Goal: Find specific page/section: Find specific page/section

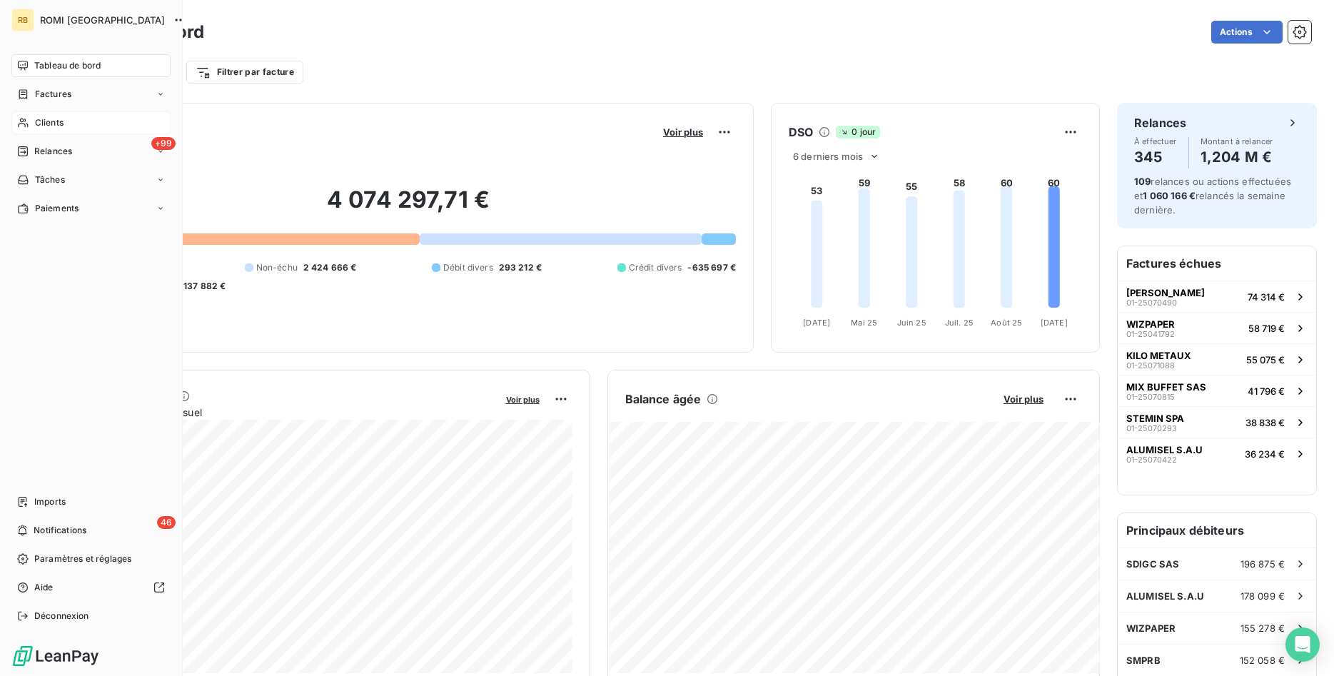
click at [94, 118] on div "Clients" at bounding box center [90, 122] width 159 height 23
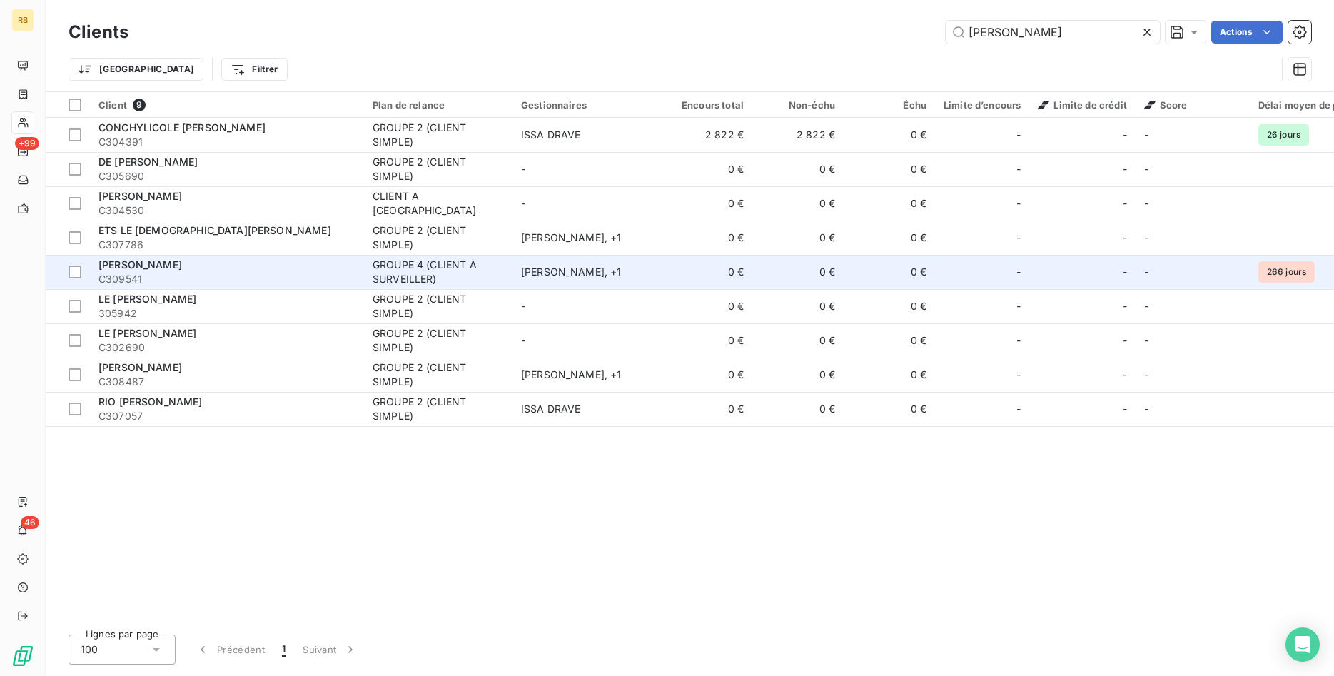
click at [818, 276] on td "0 €" at bounding box center [797, 272] width 91 height 34
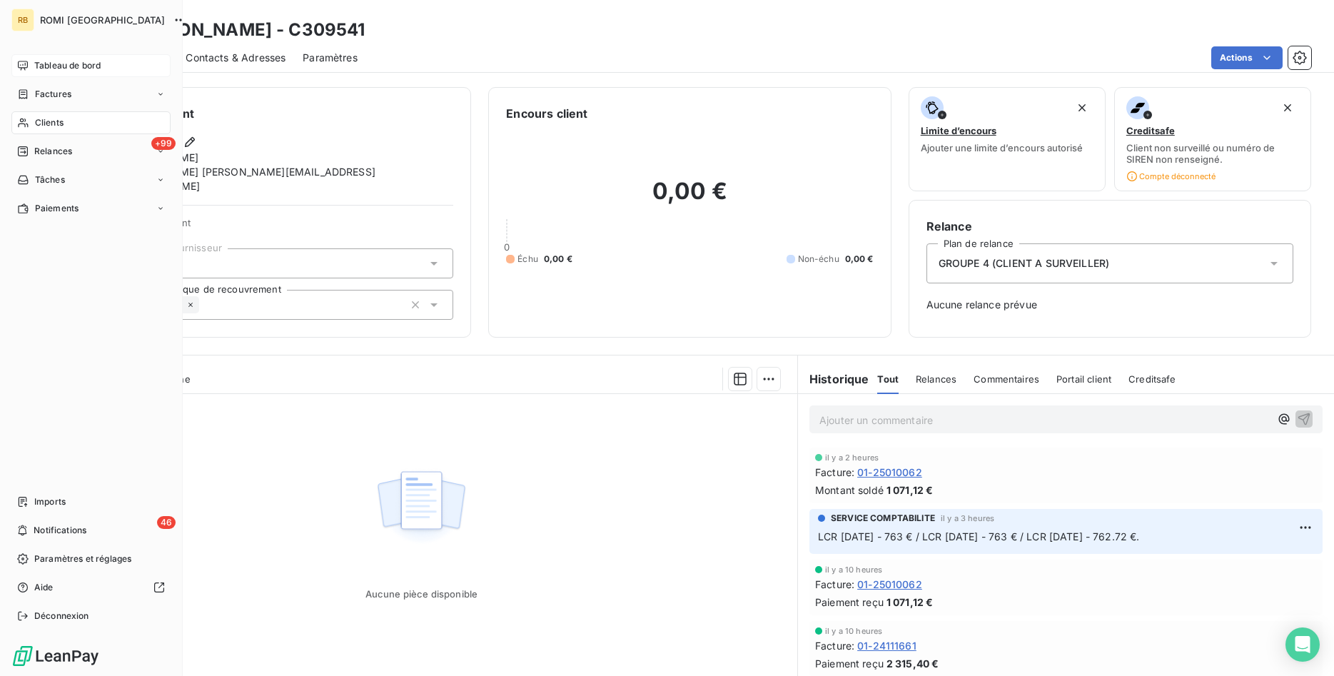
click at [37, 64] on span "Tableau de bord" at bounding box center [67, 65] width 66 height 13
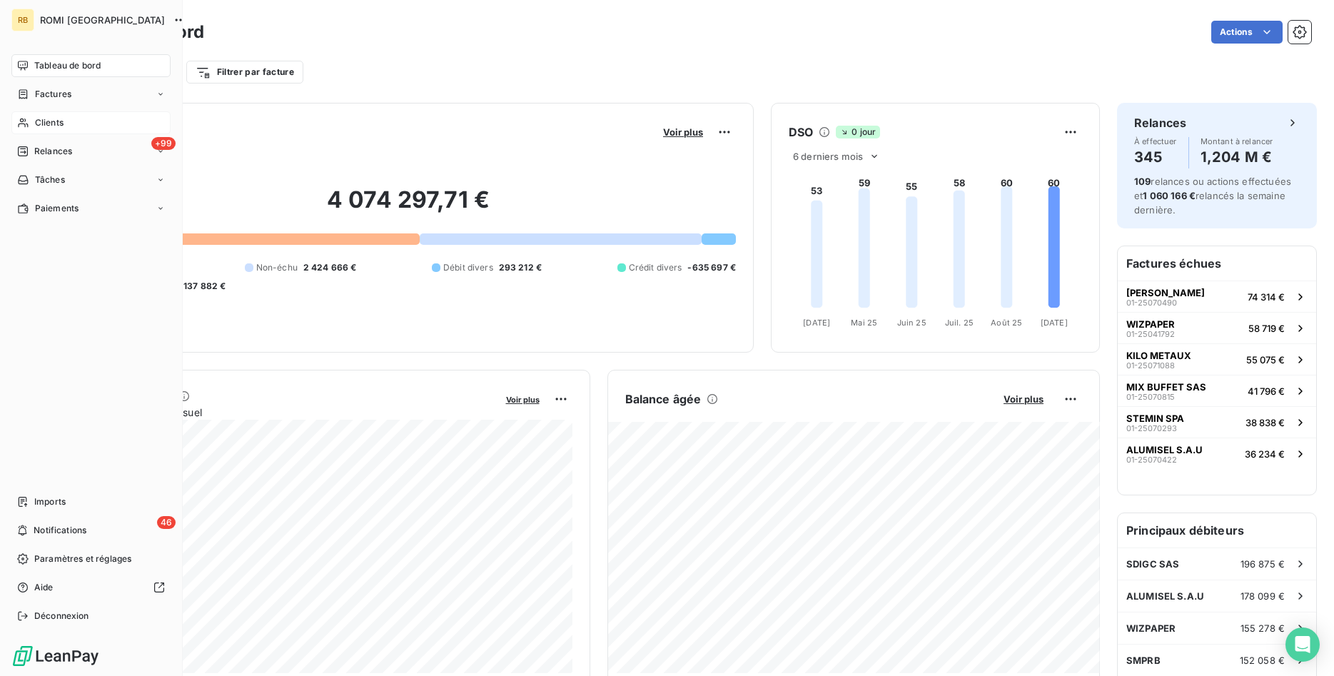
click at [76, 116] on div "Clients" at bounding box center [90, 122] width 159 height 23
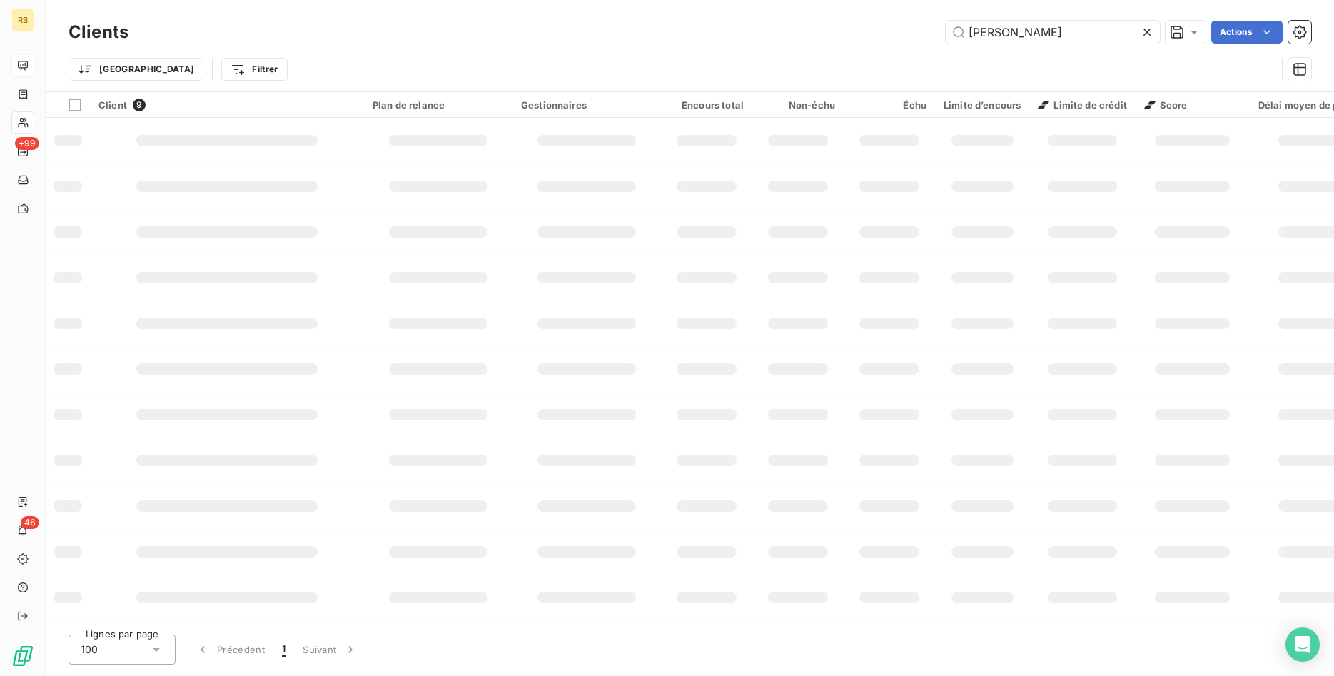
drag, startPoint x: 1039, startPoint y: 34, endPoint x: 839, endPoint y: 34, distance: 199.8
click at [945, 33] on input "[PERSON_NAME]" at bounding box center [1052, 32] width 214 height 23
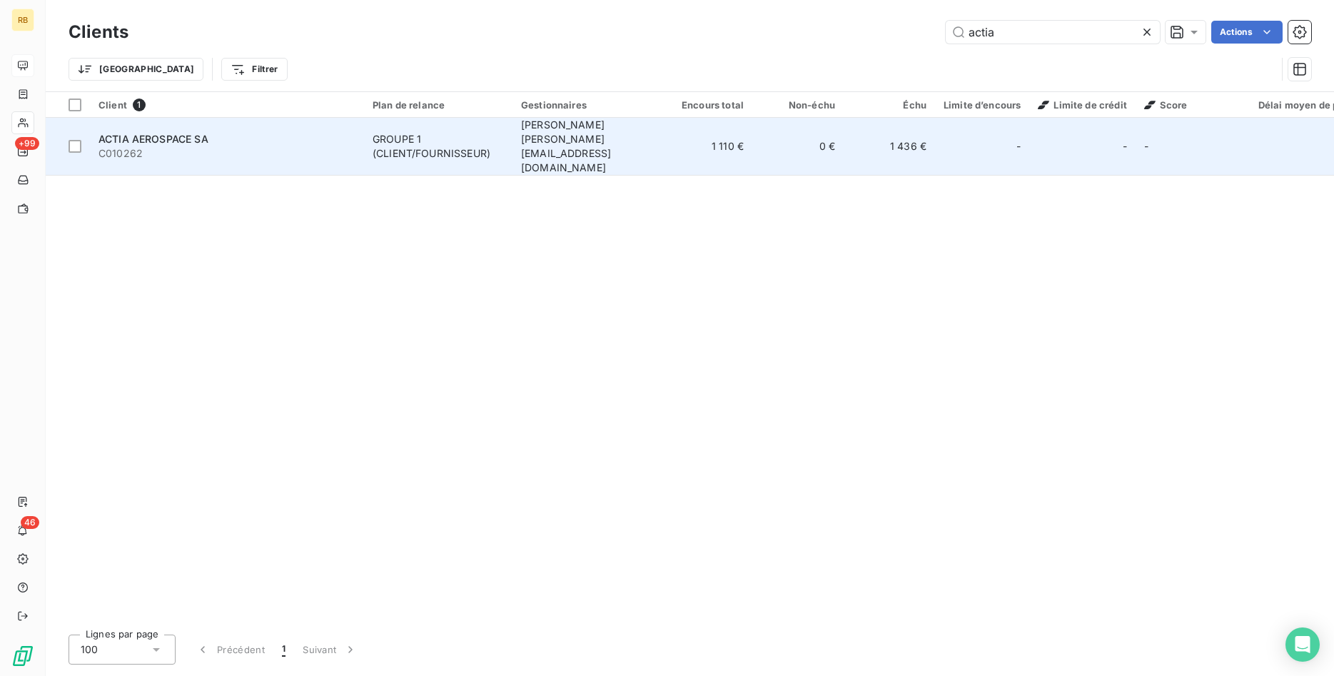
type input "actia"
click at [789, 135] on td "0 €" at bounding box center [797, 147] width 91 height 58
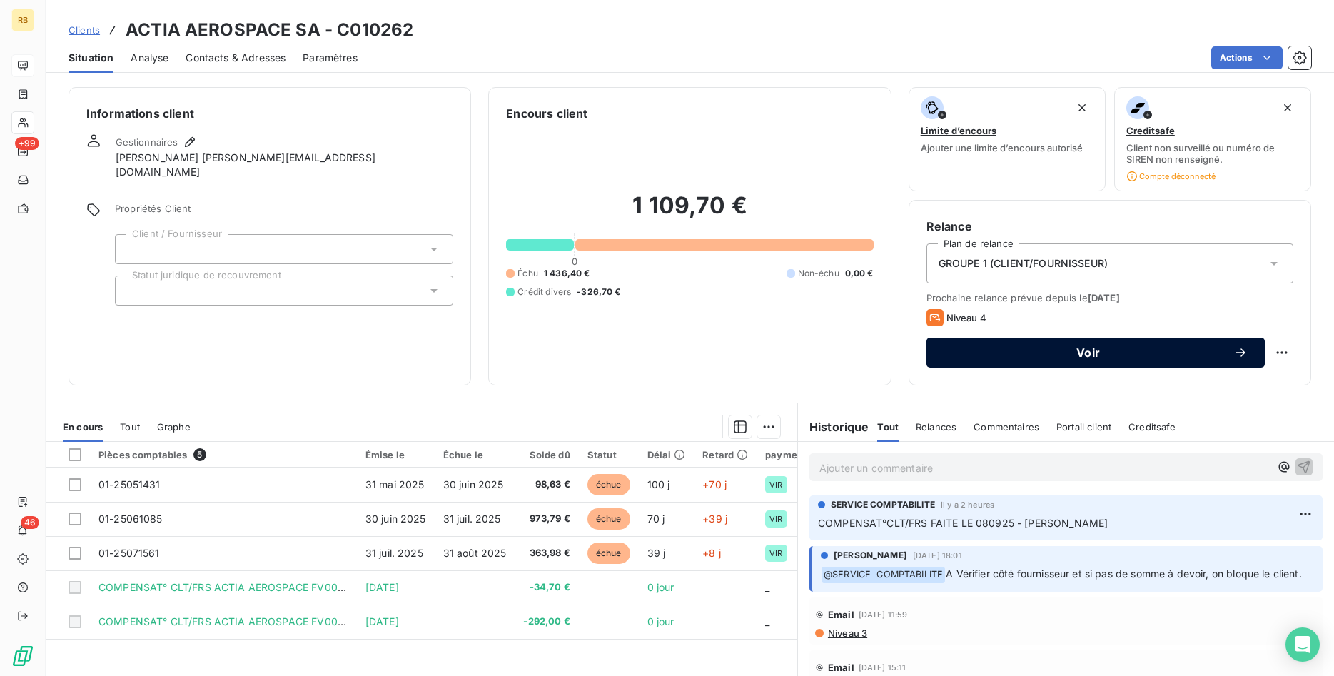
click at [1130, 348] on span "Voir" at bounding box center [1088, 352] width 290 height 11
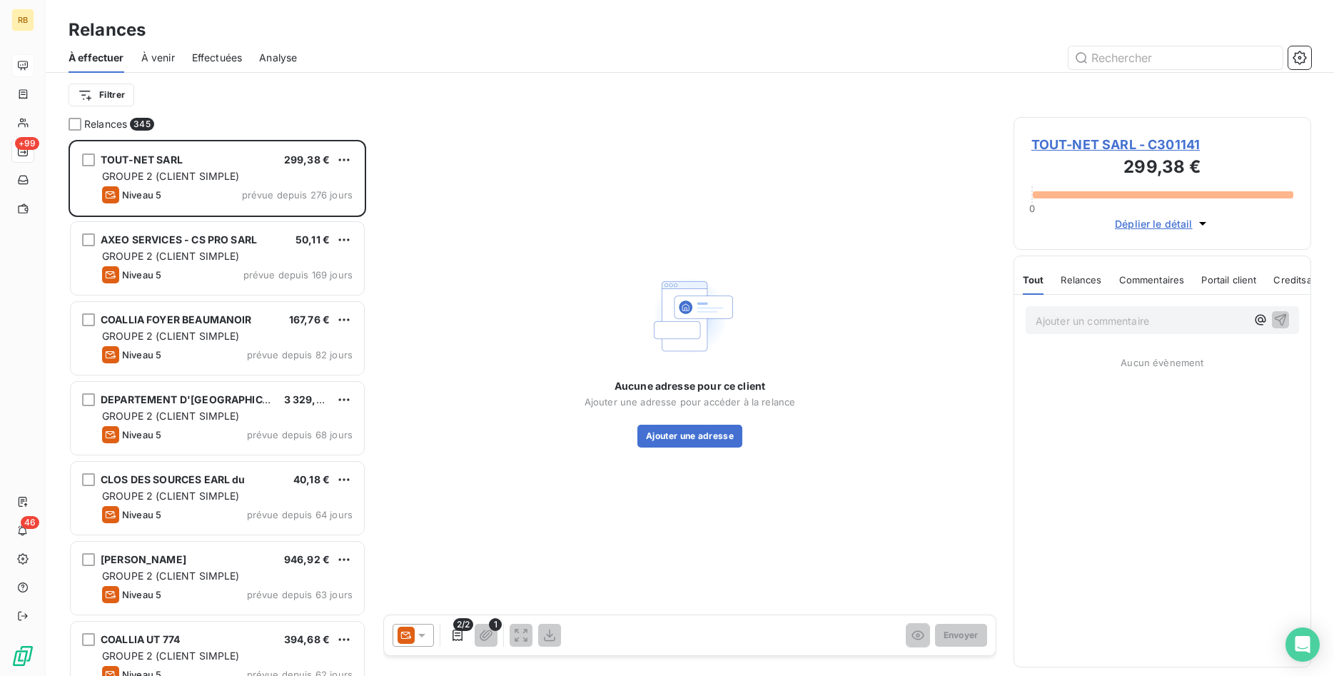
scroll to position [536, 298]
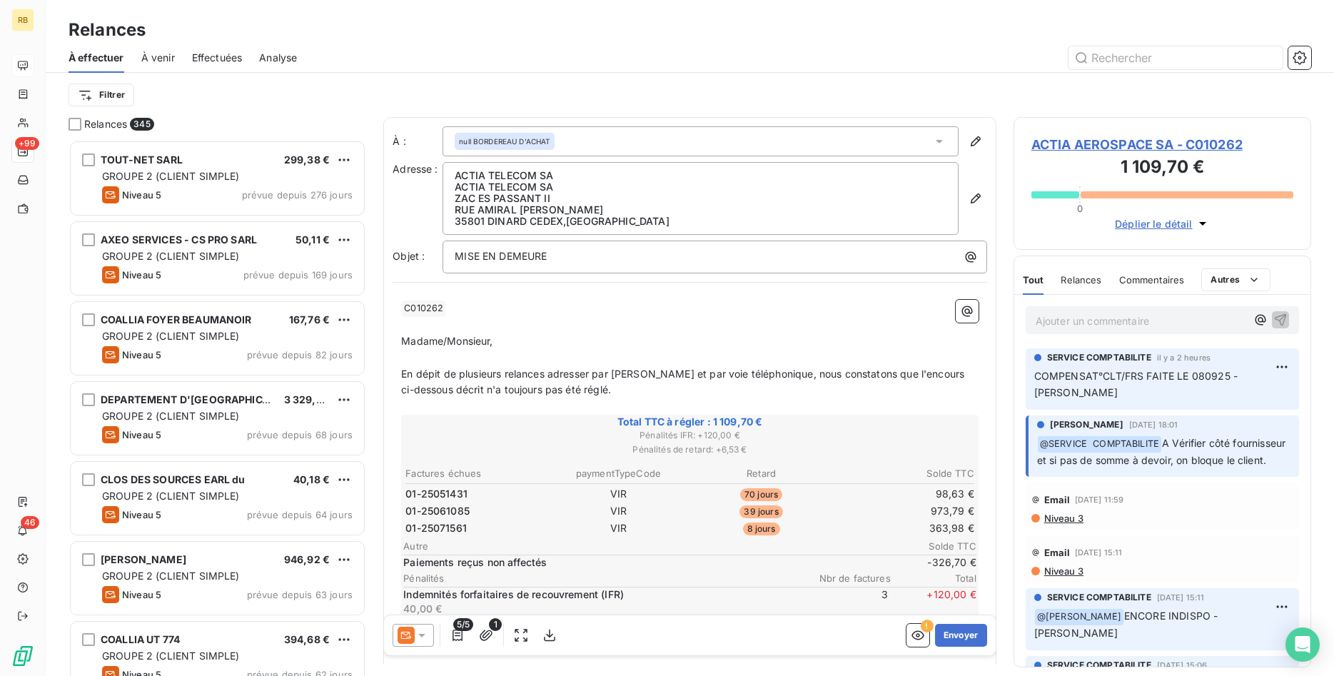
click at [497, 357] on p "﻿" at bounding box center [689, 358] width 577 height 16
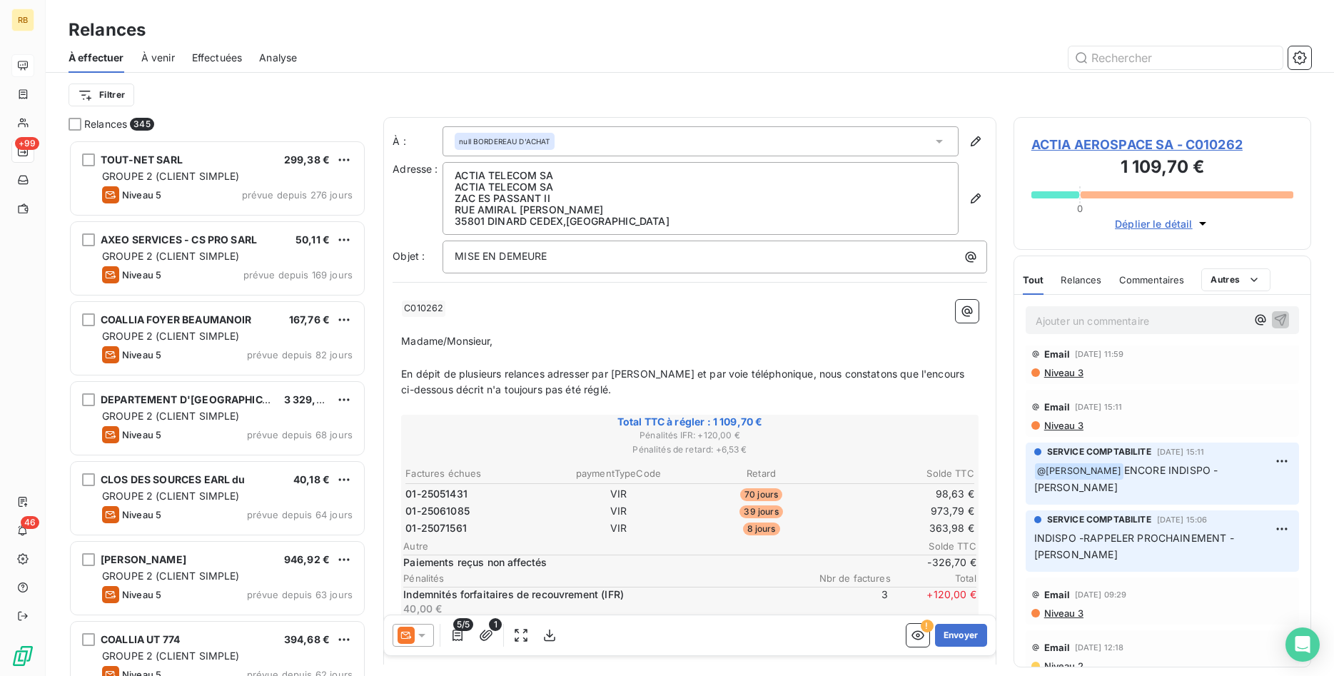
scroll to position [0, 0]
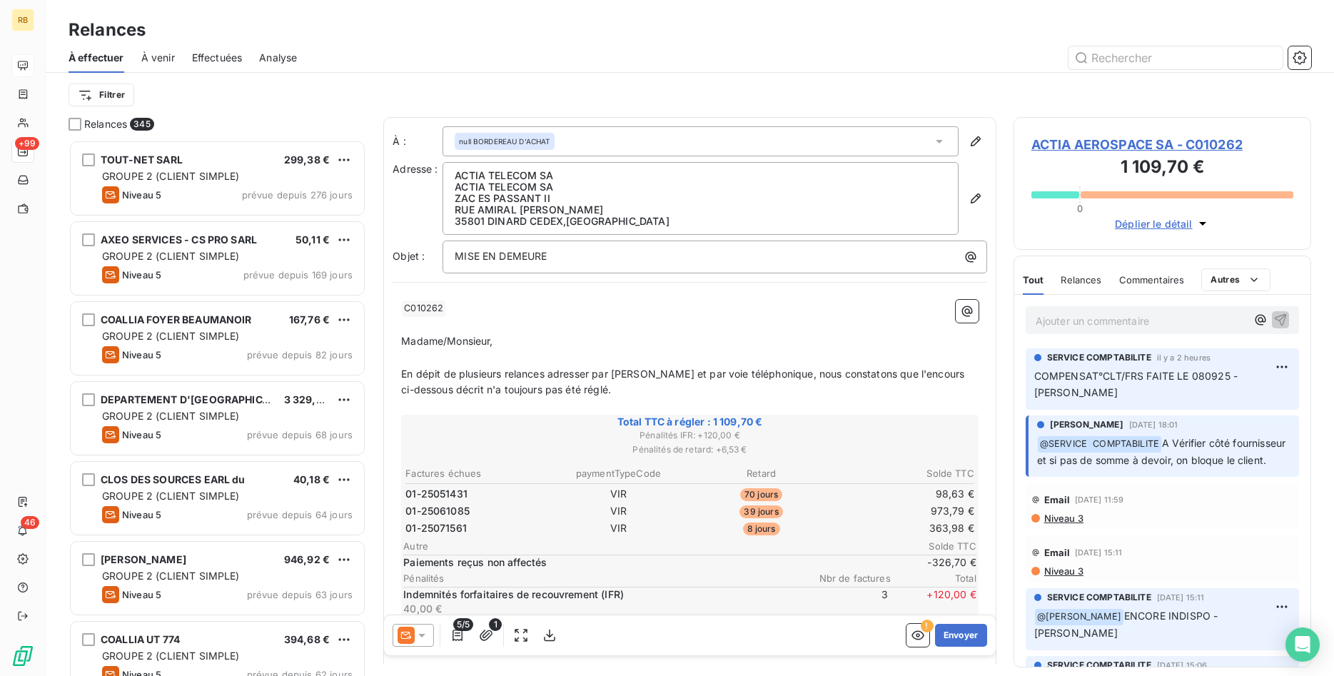
click at [609, 390] on p "En dépit de plusieurs relances adresser par [PERSON_NAME] et par voie téléphoni…" at bounding box center [689, 382] width 577 height 33
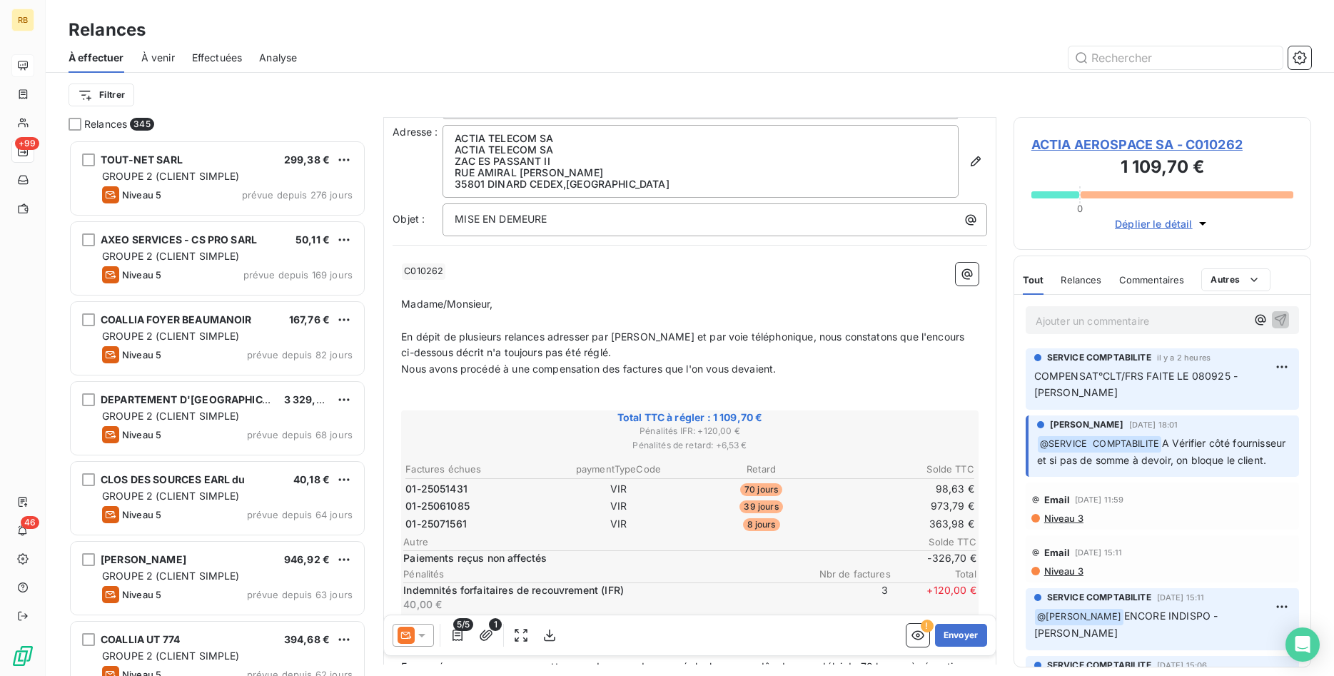
scroll to position [73, 0]
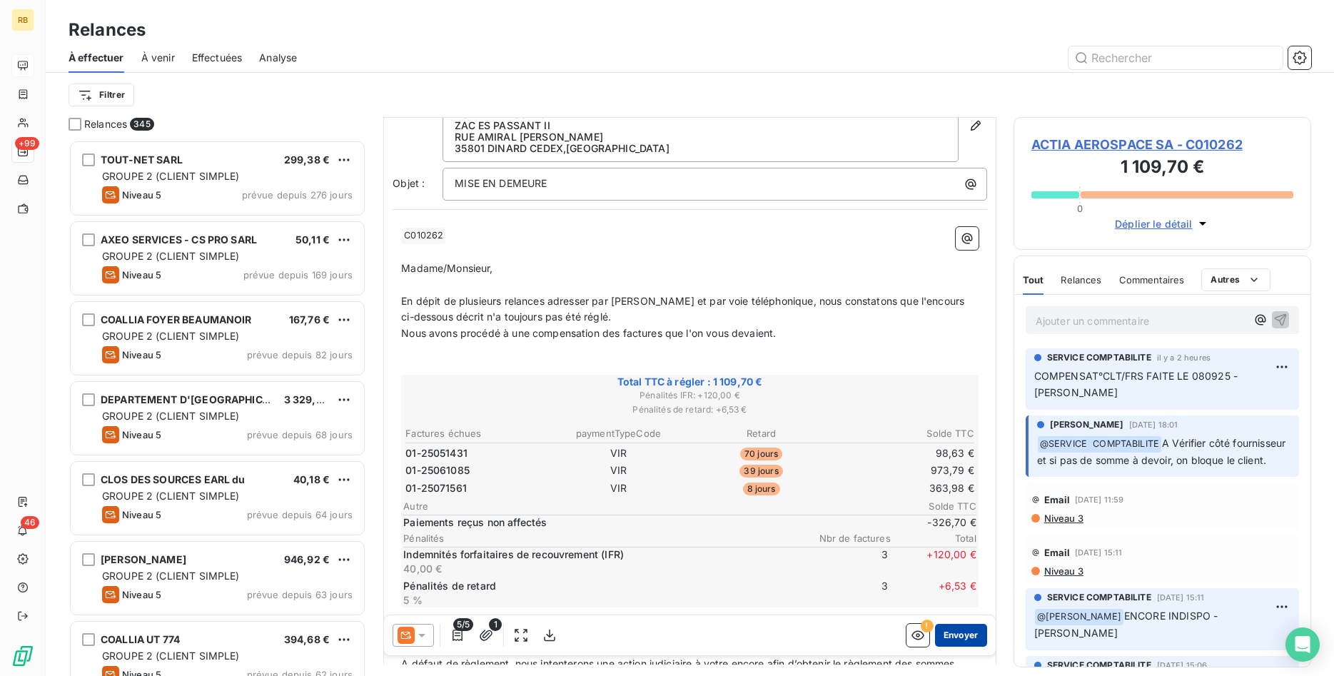
click at [970, 637] on button "Envoyer" at bounding box center [961, 635] width 52 height 23
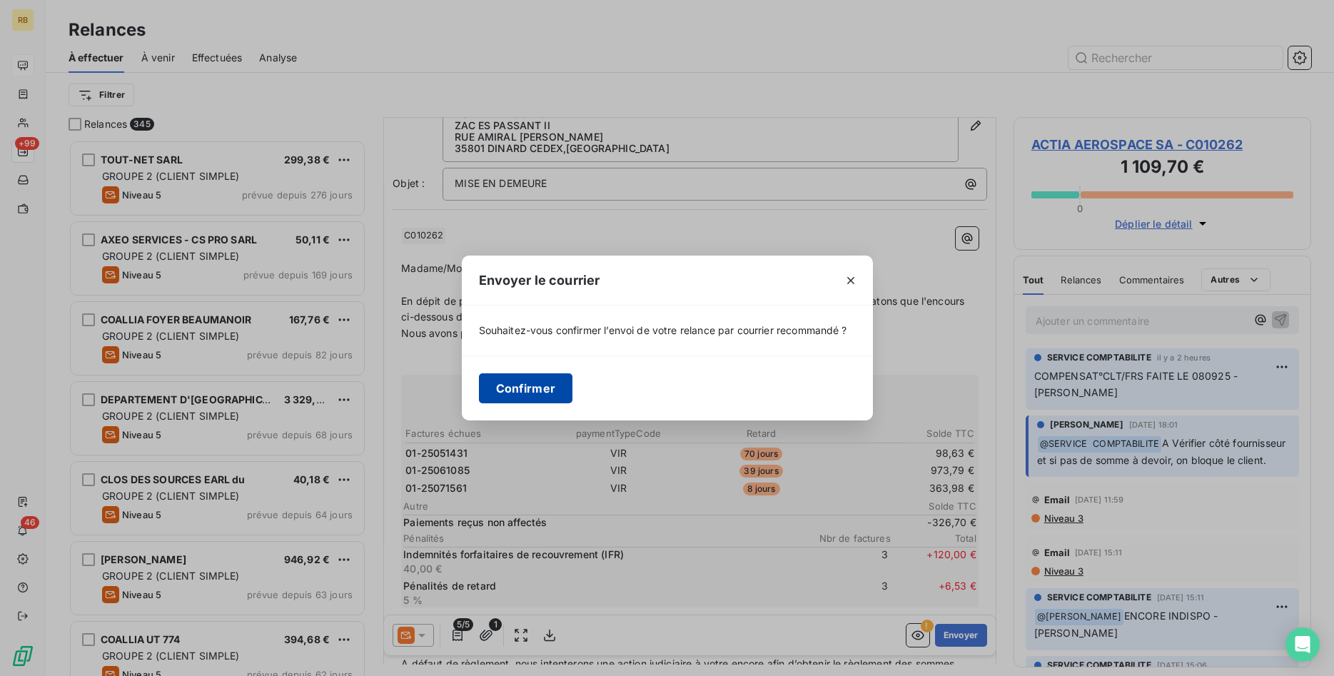
click at [516, 383] on button "Confirmer" at bounding box center [526, 388] width 94 height 30
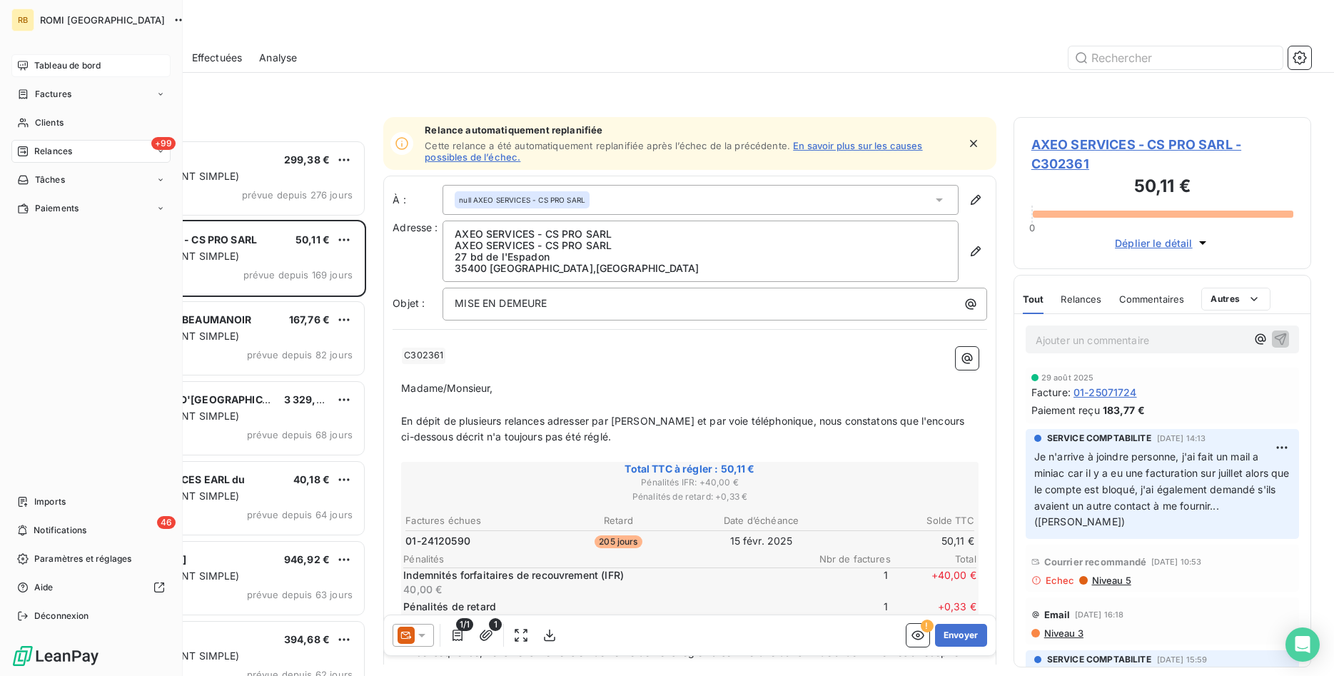
click at [73, 62] on span "Tableau de bord" at bounding box center [67, 65] width 66 height 13
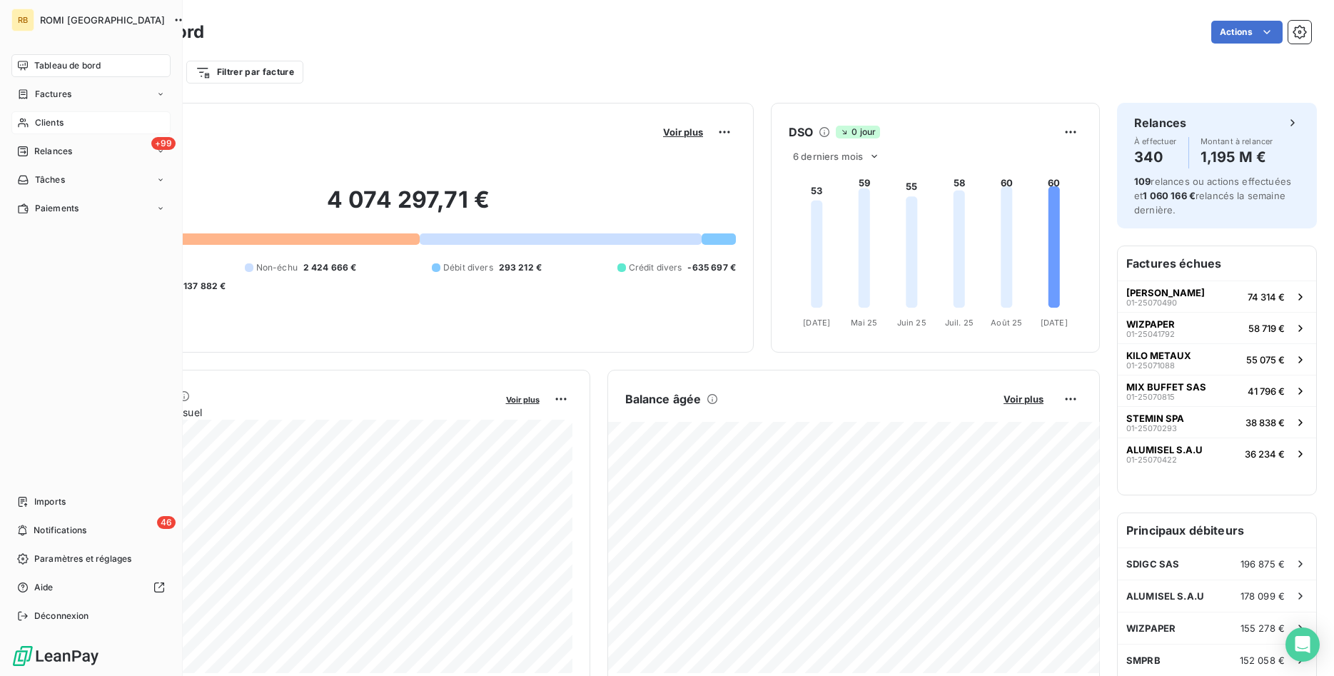
click at [54, 117] on span "Clients" at bounding box center [49, 122] width 29 height 13
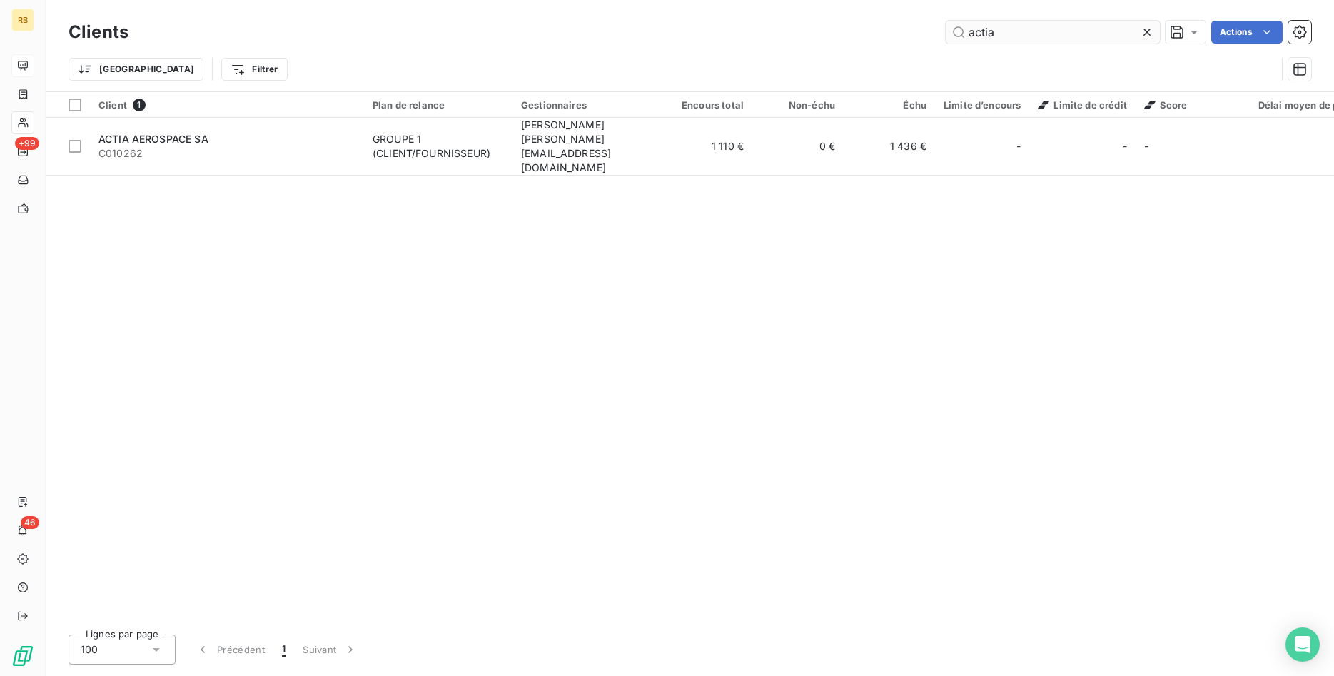
drag, startPoint x: 1034, startPoint y: 28, endPoint x: 856, endPoint y: 51, distance: 179.1
click at [945, 42] on input "actia" at bounding box center [1052, 32] width 214 height 23
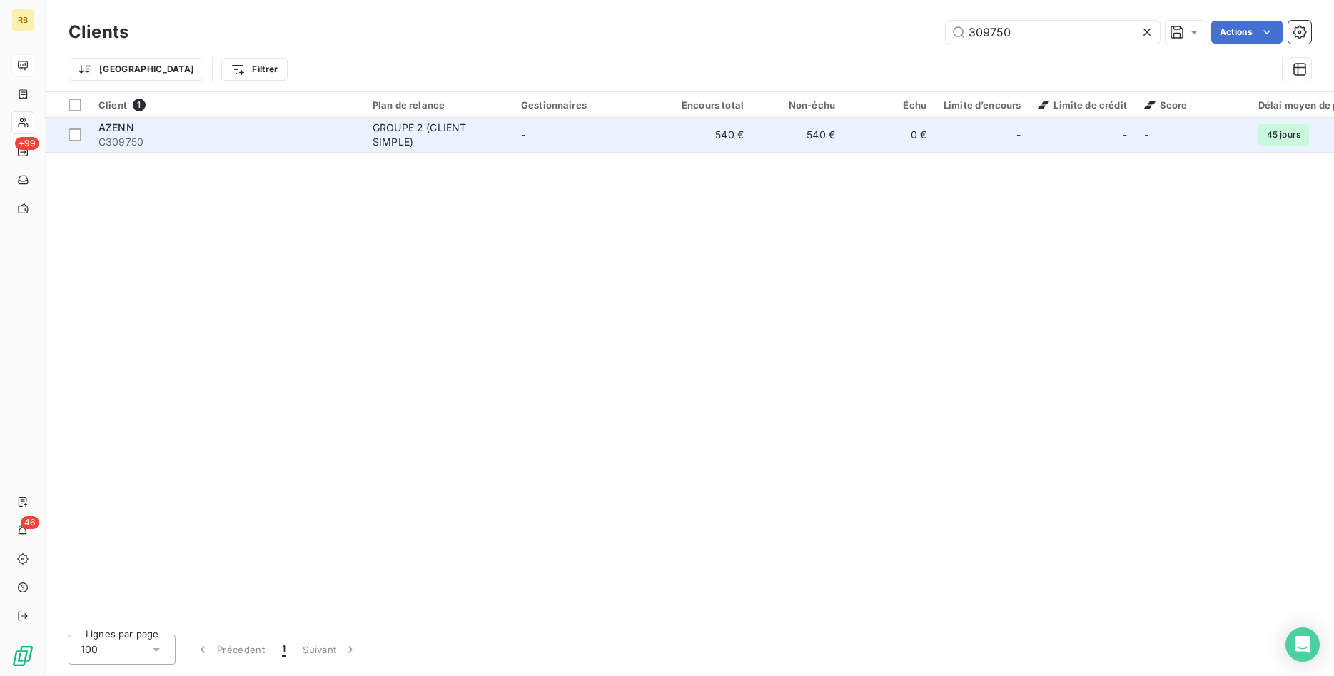
type input "309750"
click at [427, 137] on div "GROUPE 2 (CLIENT SIMPLE)" at bounding box center [437, 135] width 131 height 29
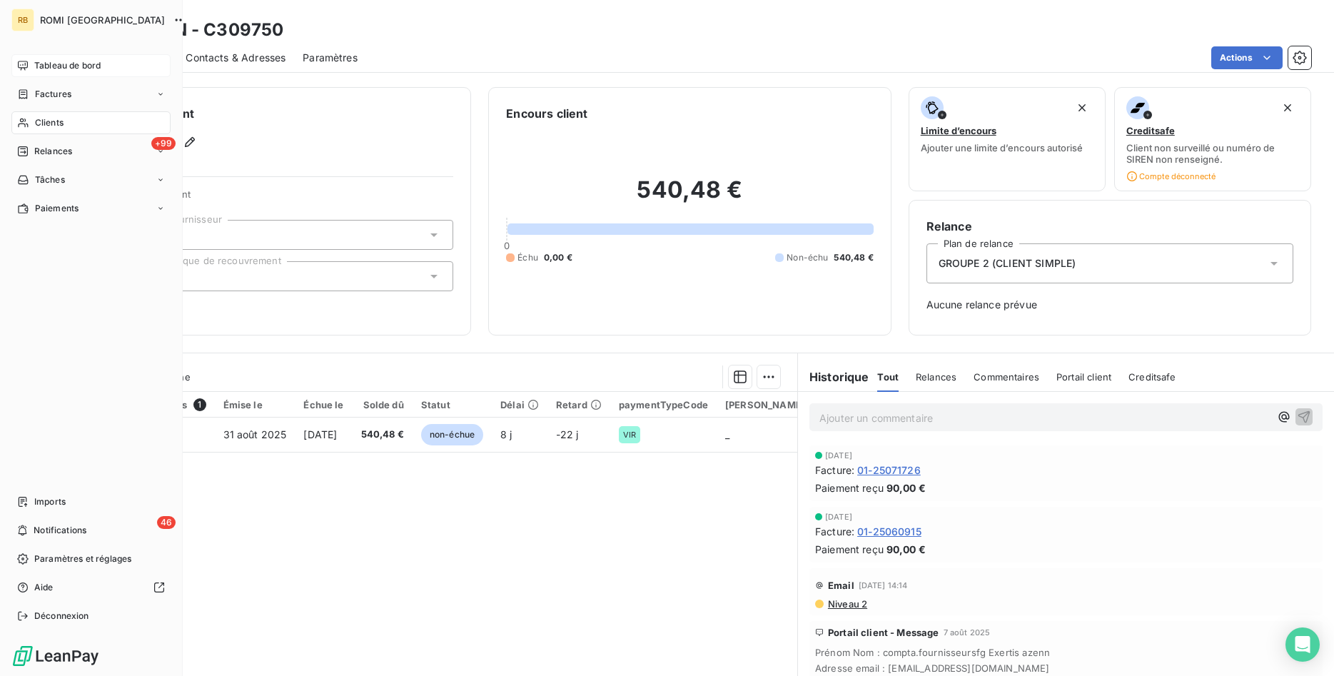
click at [66, 118] on div "Clients" at bounding box center [90, 122] width 159 height 23
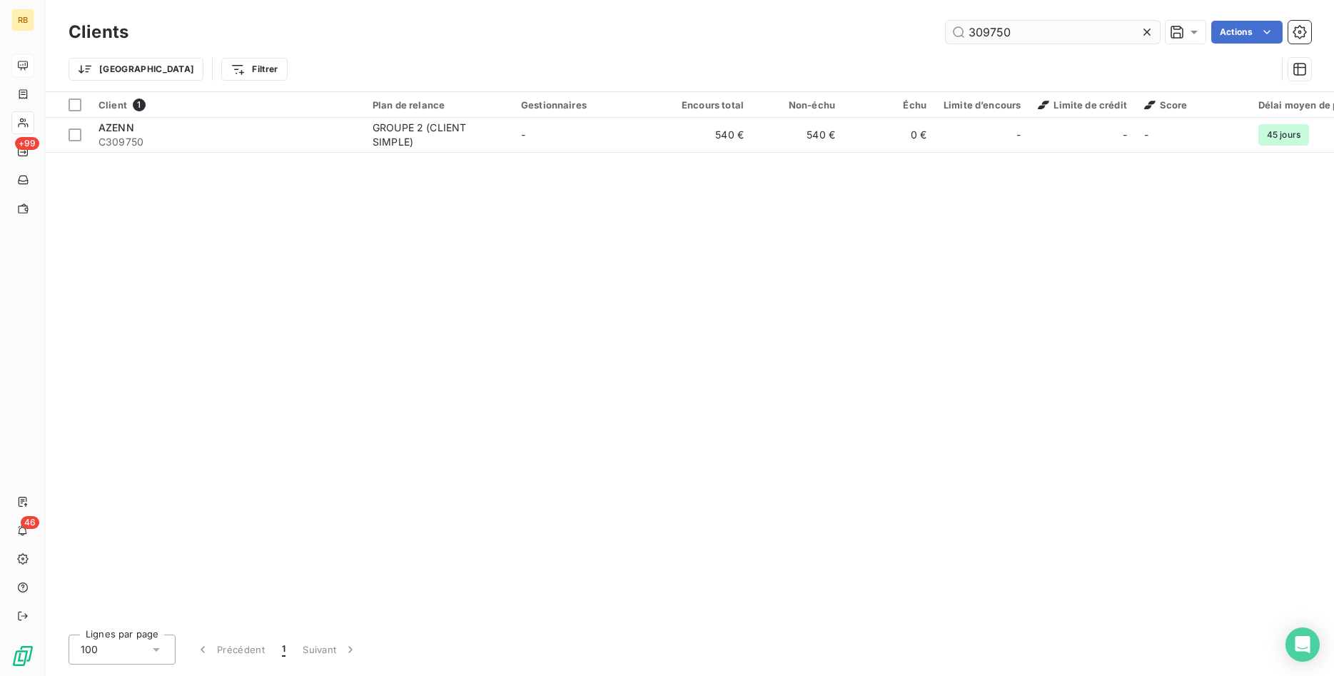
drag, startPoint x: 1025, startPoint y: 29, endPoint x: 884, endPoint y: 24, distance: 140.7
click at [945, 24] on input "309750" at bounding box center [1052, 32] width 214 height 23
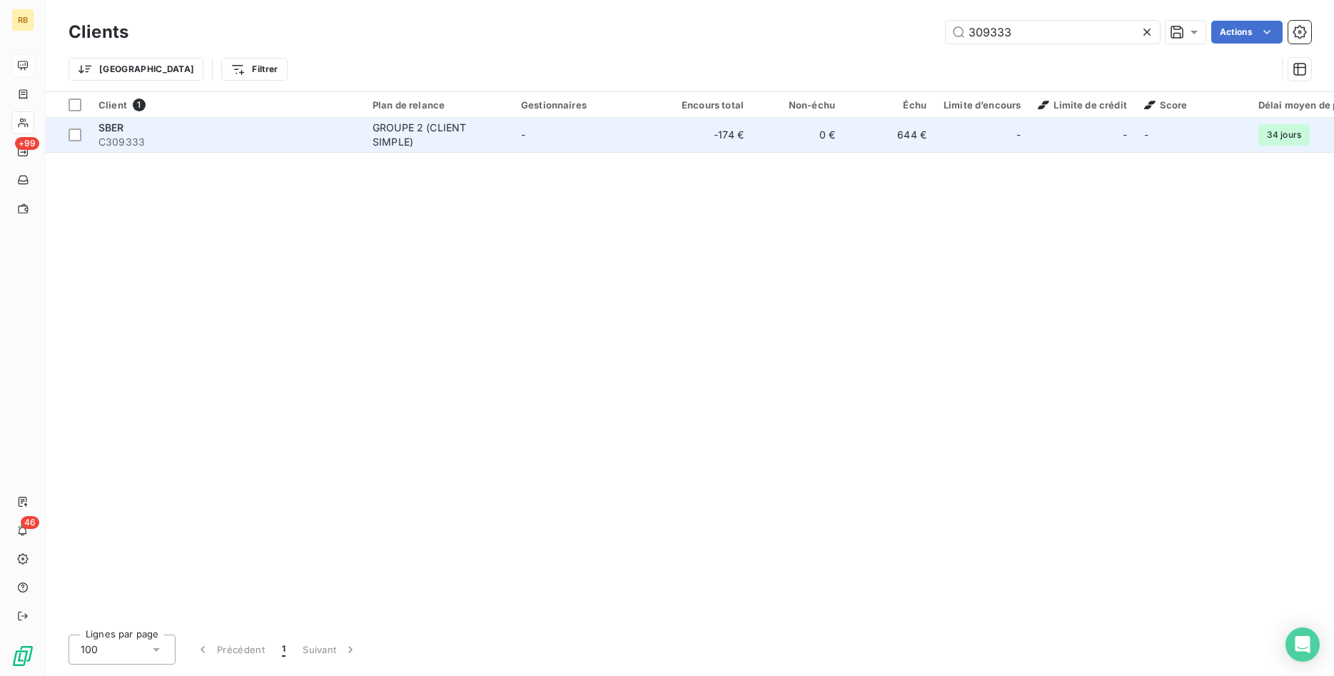
type input "309333"
click at [511, 139] on td "GROUPE 2 (CLIENT SIMPLE)" at bounding box center [438, 135] width 148 height 34
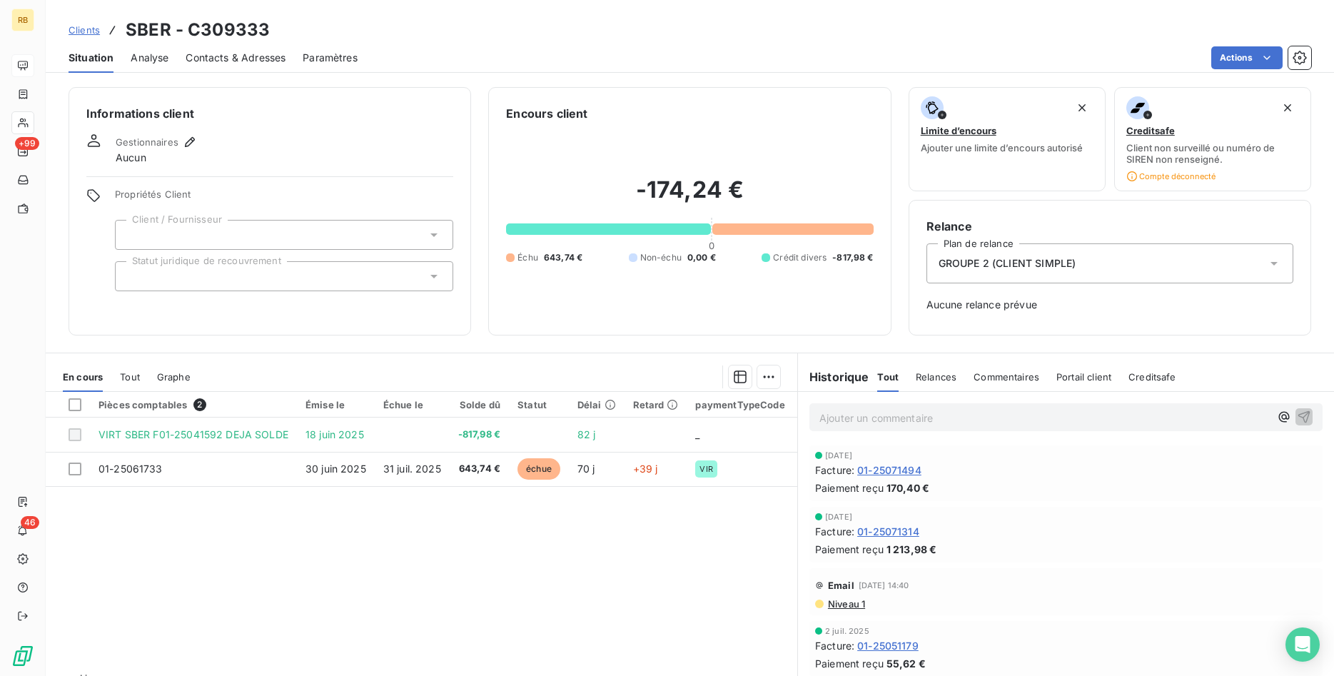
click at [874, 410] on p "Ajouter un commentaire ﻿" at bounding box center [1044, 418] width 450 height 18
click at [915, 423] on p "Ajouter un commentaire ﻿" at bounding box center [1044, 418] width 450 height 18
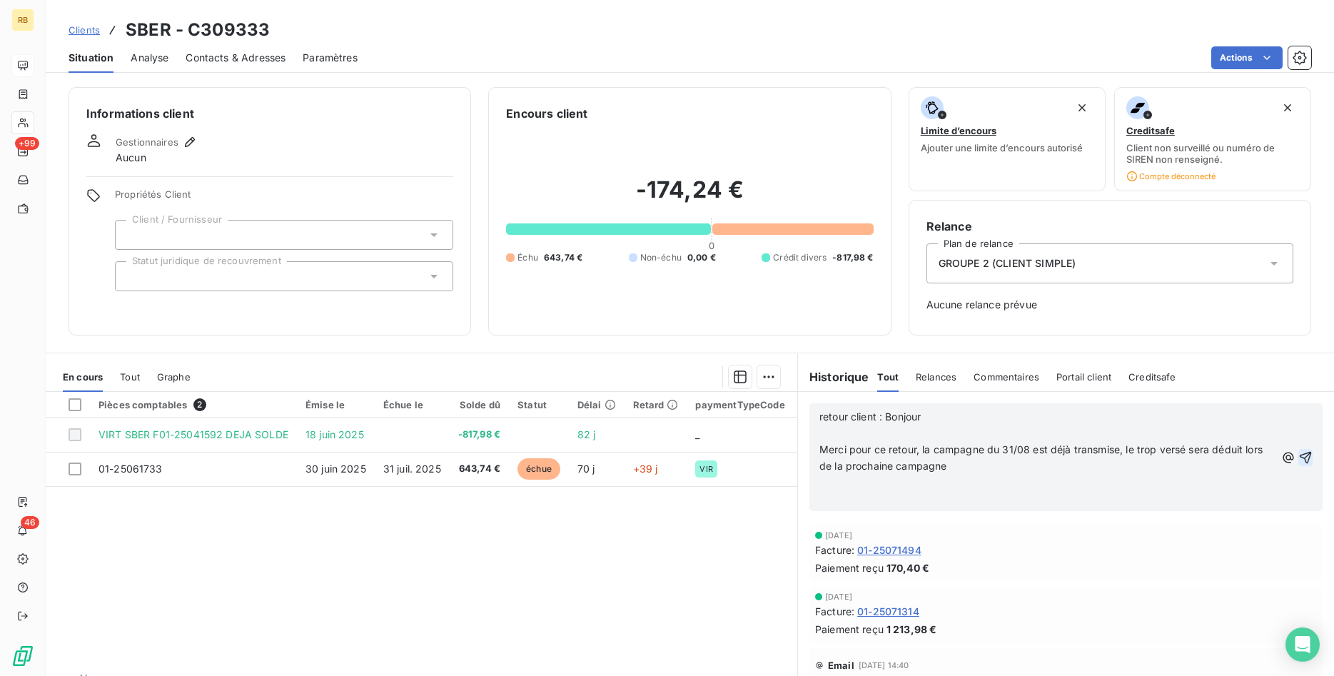
click at [1304, 455] on icon "button" at bounding box center [1305, 457] width 12 height 12
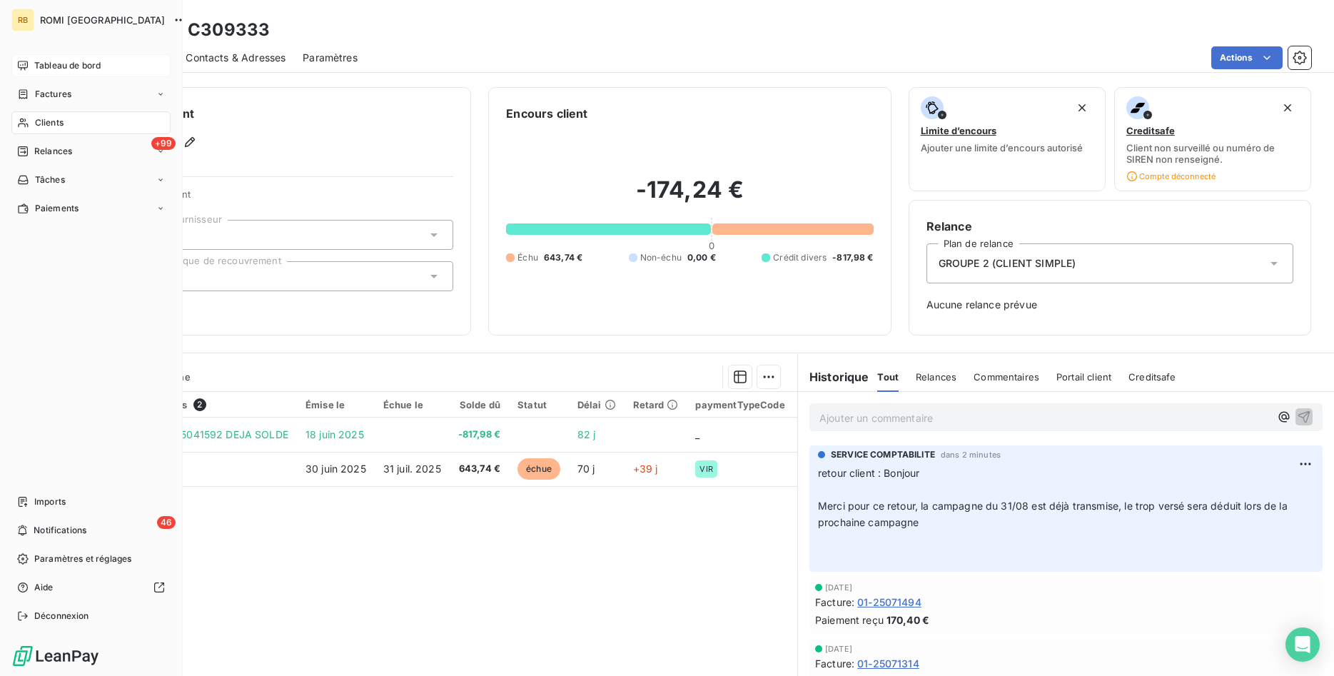
click at [47, 118] on span "Clients" at bounding box center [49, 122] width 29 height 13
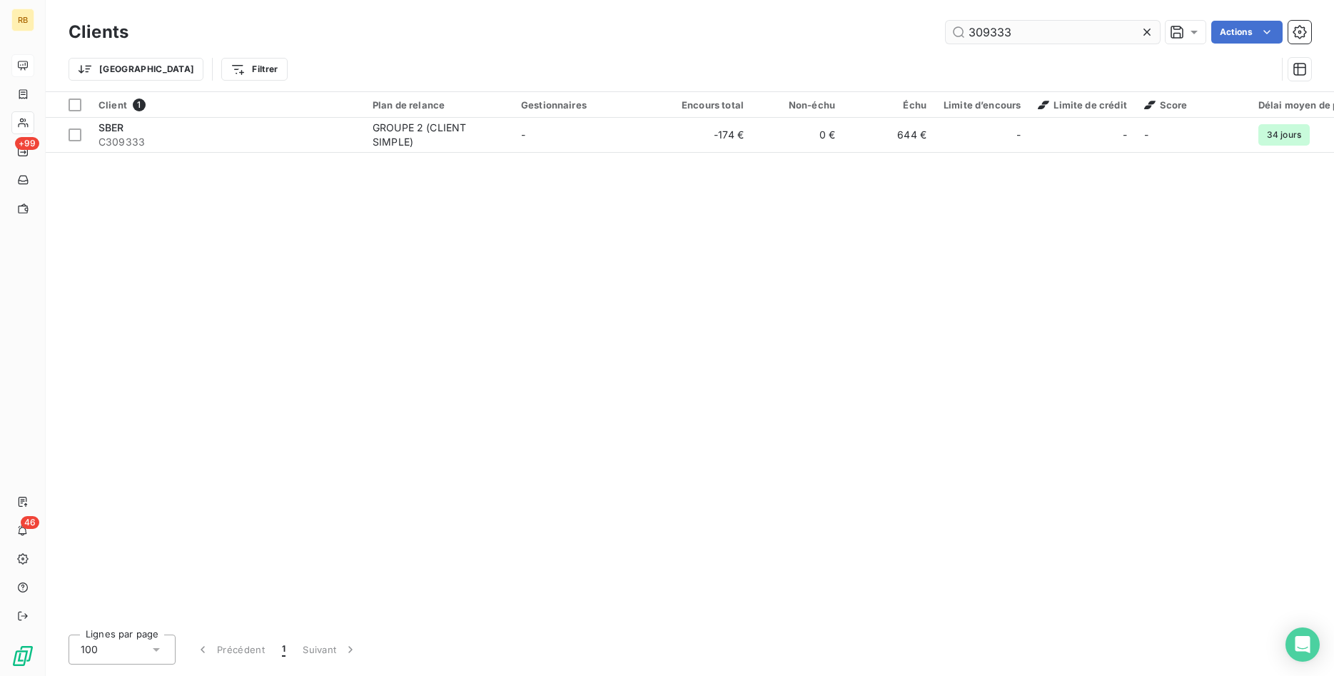
drag, startPoint x: 823, startPoint y: 16, endPoint x: 758, endPoint y: 9, distance: 65.3
click at [945, 21] on input "309333" at bounding box center [1052, 32] width 214 height 23
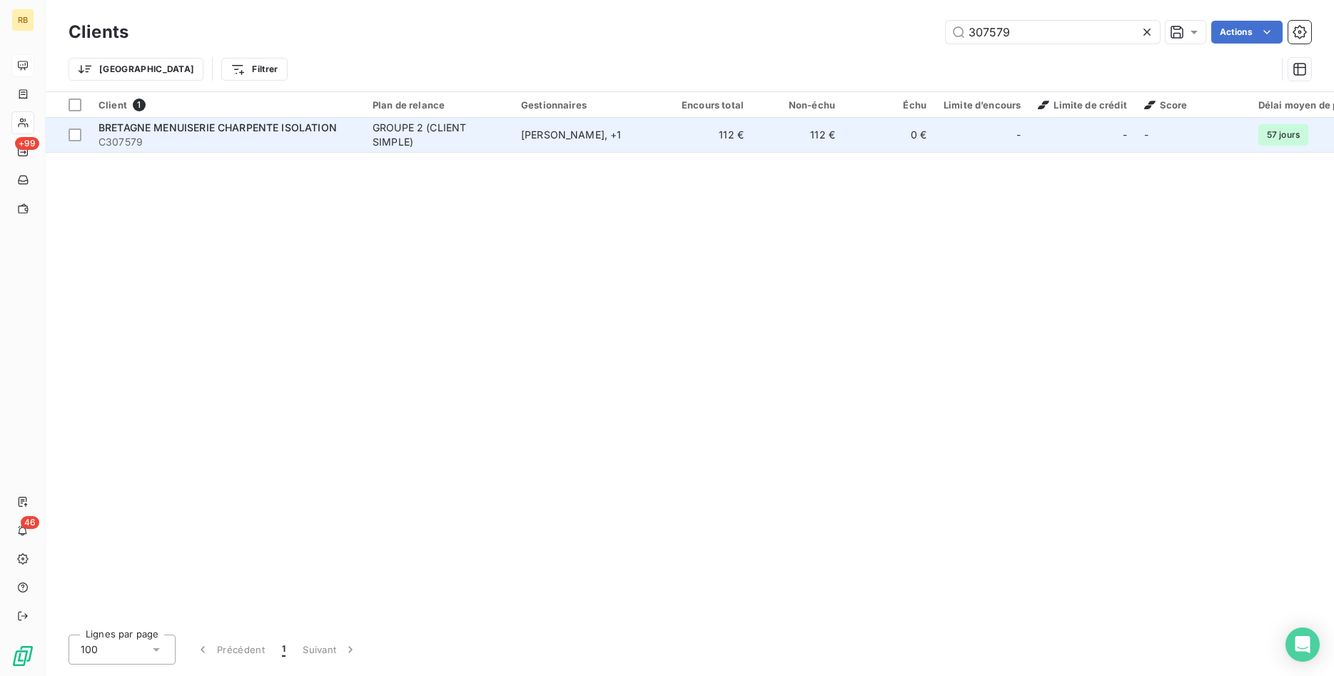
type input "307579"
click at [640, 141] on div "[PERSON_NAME] , + 1" at bounding box center [586, 135] width 131 height 14
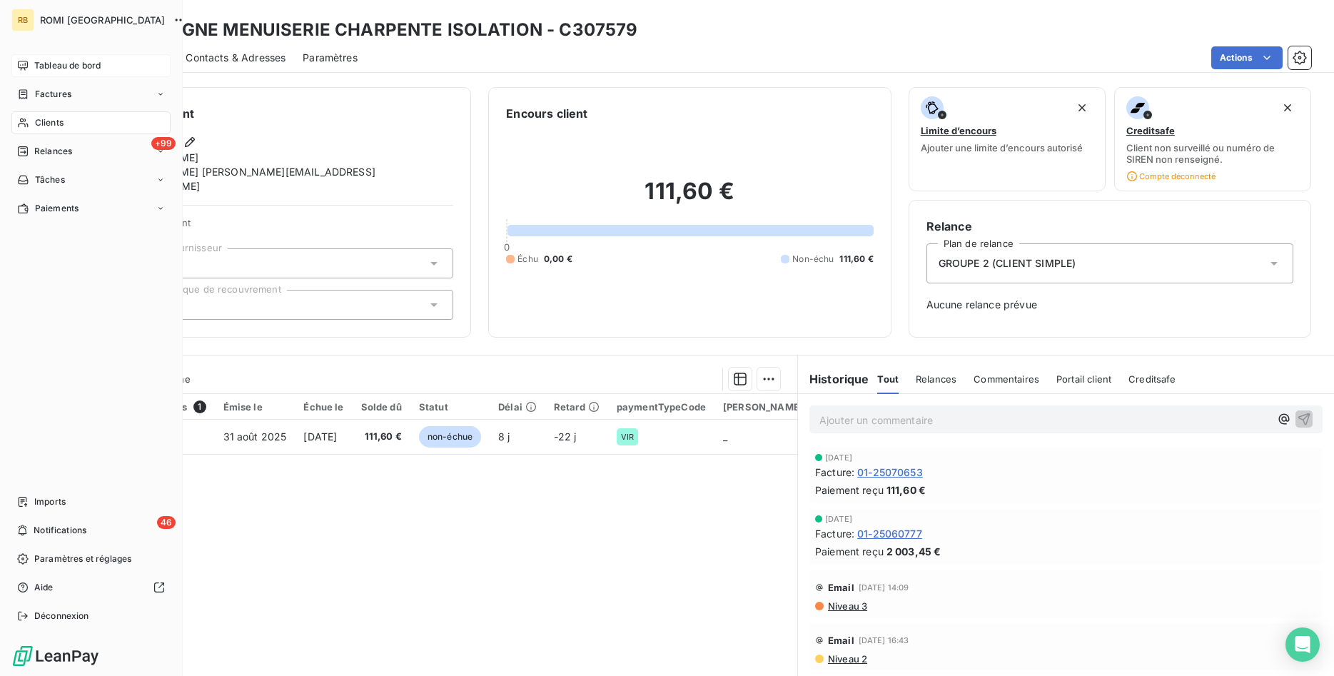
click at [52, 120] on span "Clients" at bounding box center [49, 122] width 29 height 13
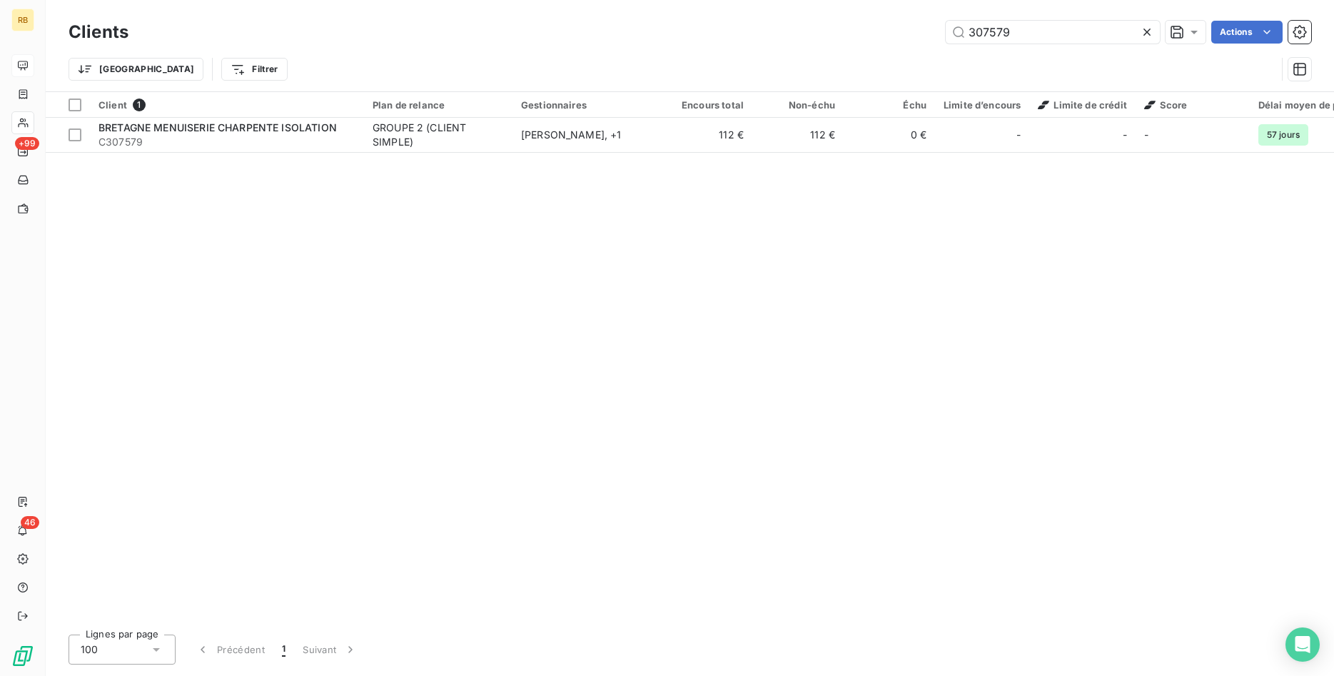
drag, startPoint x: 829, startPoint y: 33, endPoint x: 750, endPoint y: 40, distance: 79.5
click at [945, 38] on input "307579" at bounding box center [1052, 32] width 214 height 23
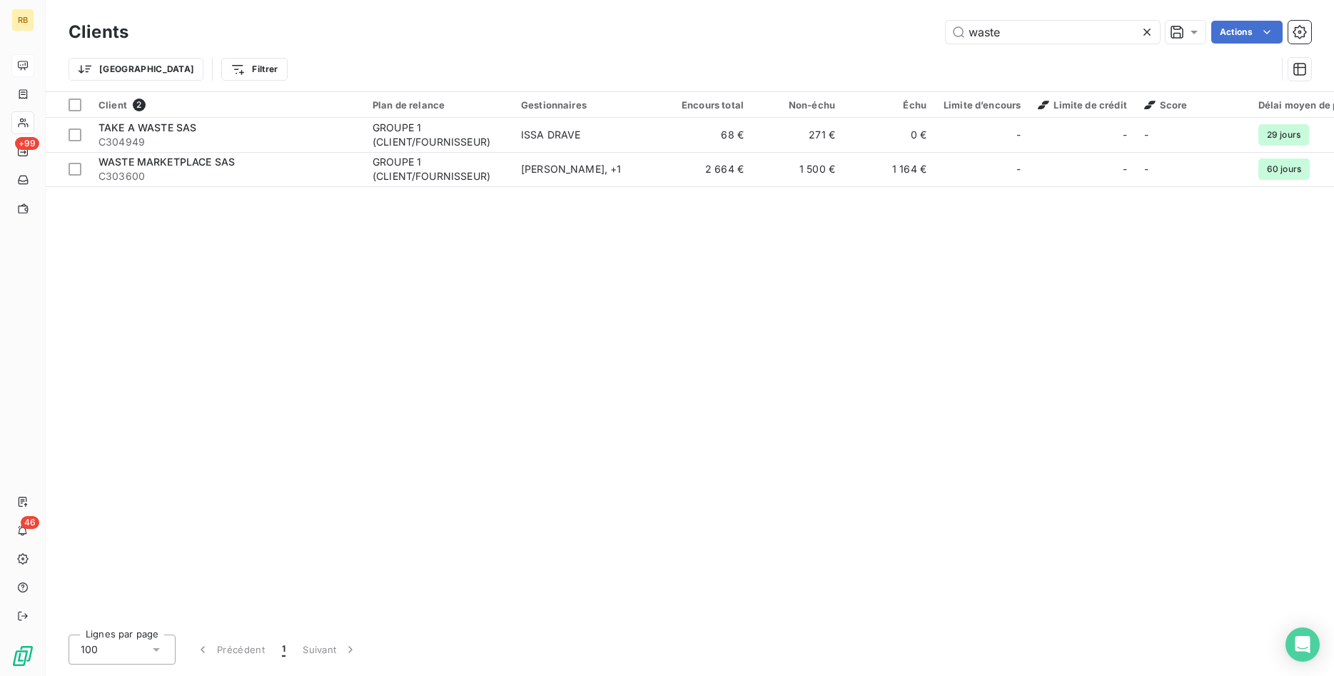
type input "waste"
click at [684, 198] on div "Client 2 Plan de relance Gestionnaires Encours total Non-échu Échu Limite d’enc…" at bounding box center [690, 357] width 1288 height 531
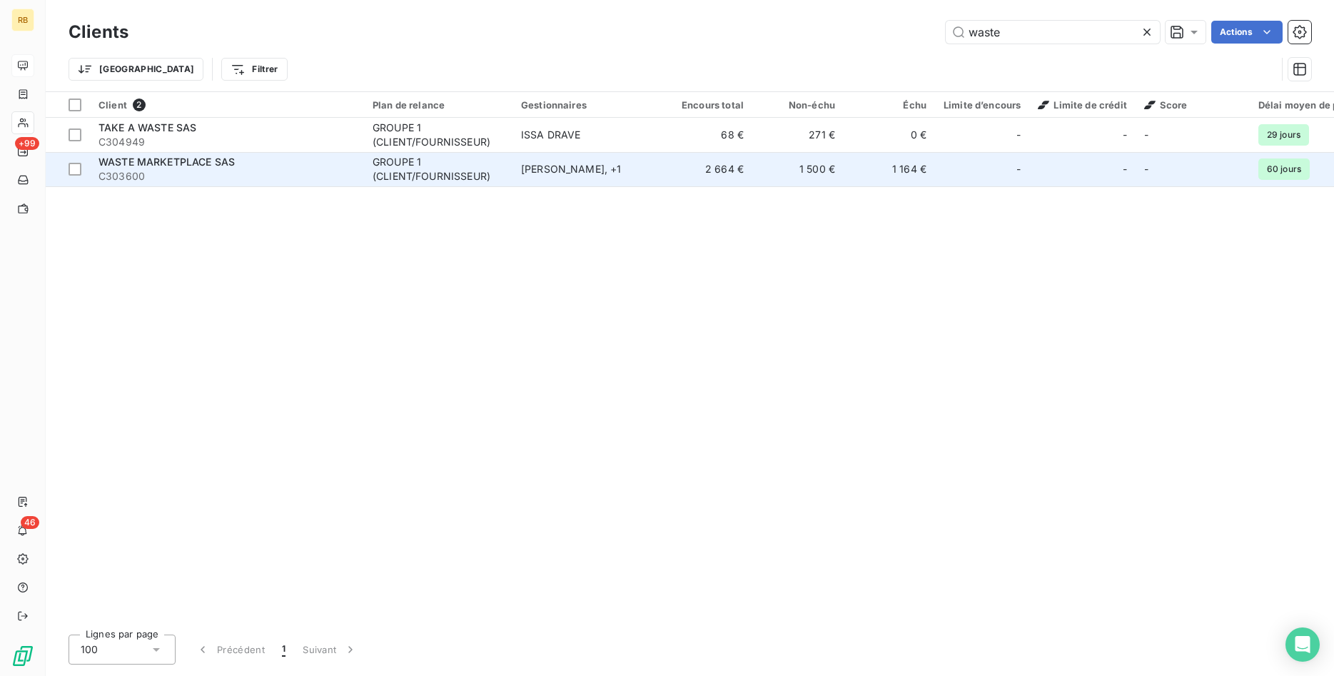
click at [701, 165] on td "2 664 €" at bounding box center [706, 169] width 91 height 34
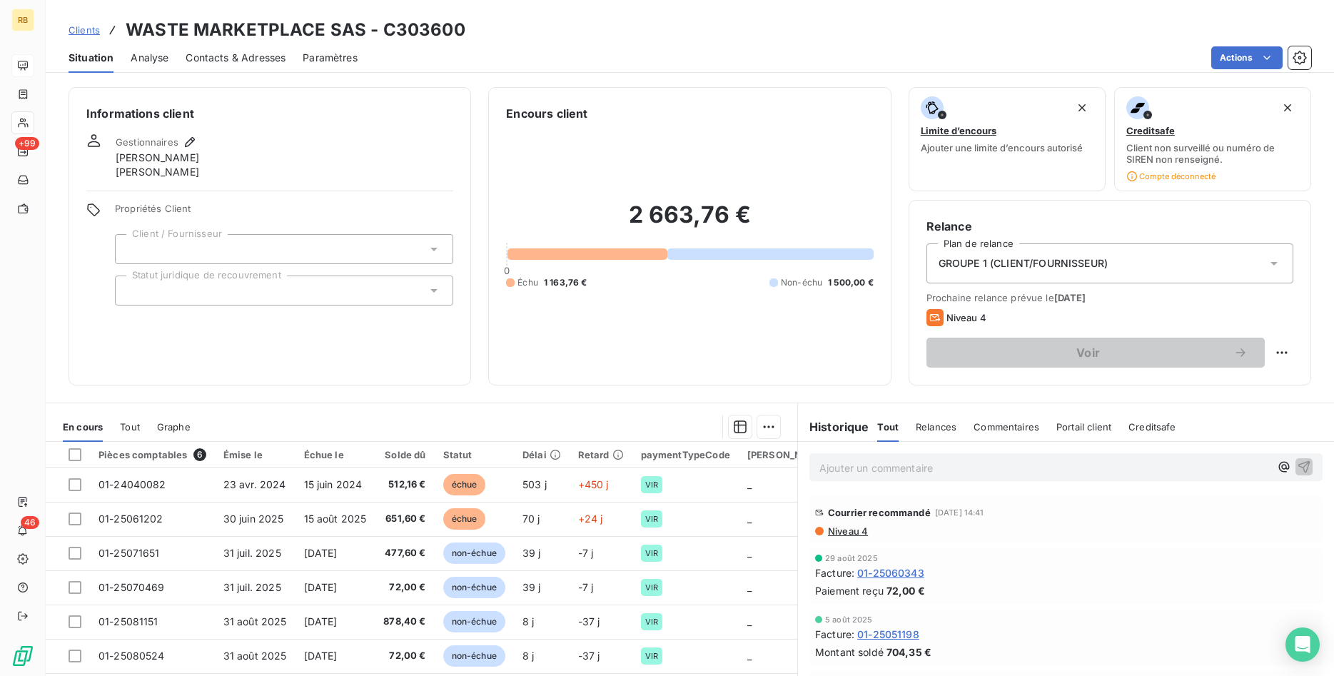
click at [921, 468] on p "Ajouter un commentaire ﻿" at bounding box center [1044, 468] width 450 height 18
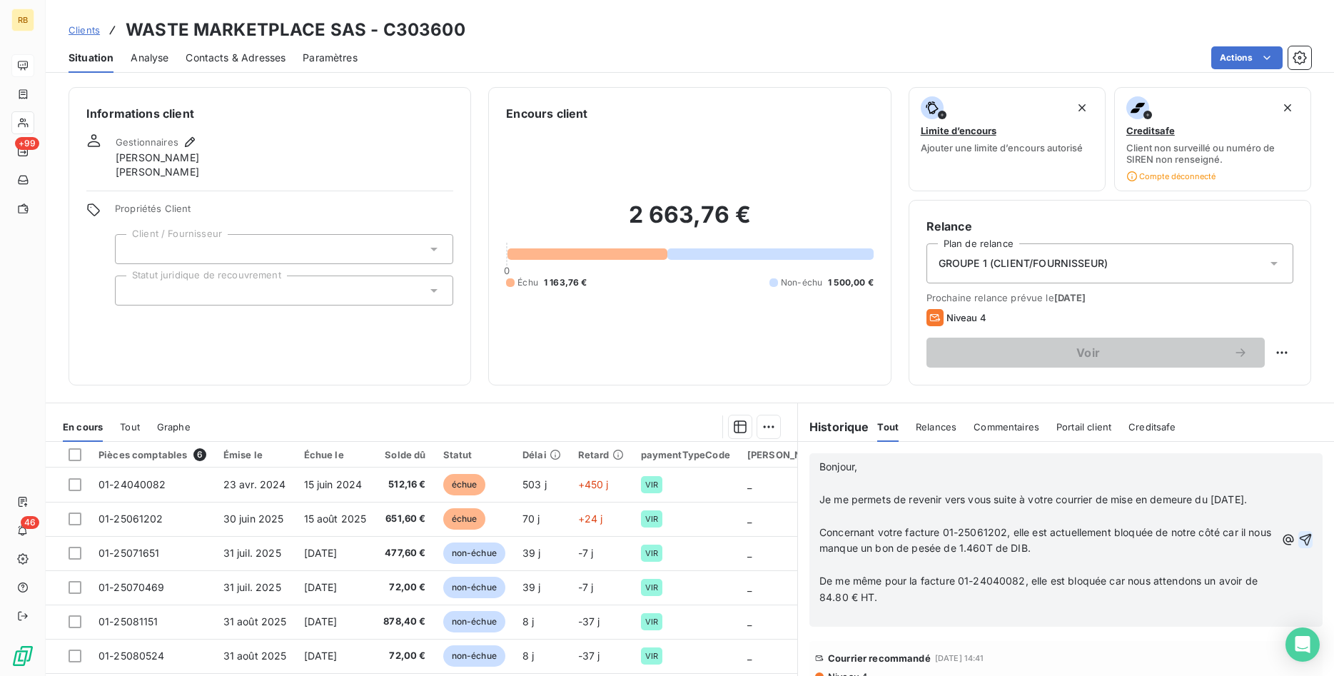
click at [1304, 535] on icon "button" at bounding box center [1305, 539] width 14 height 14
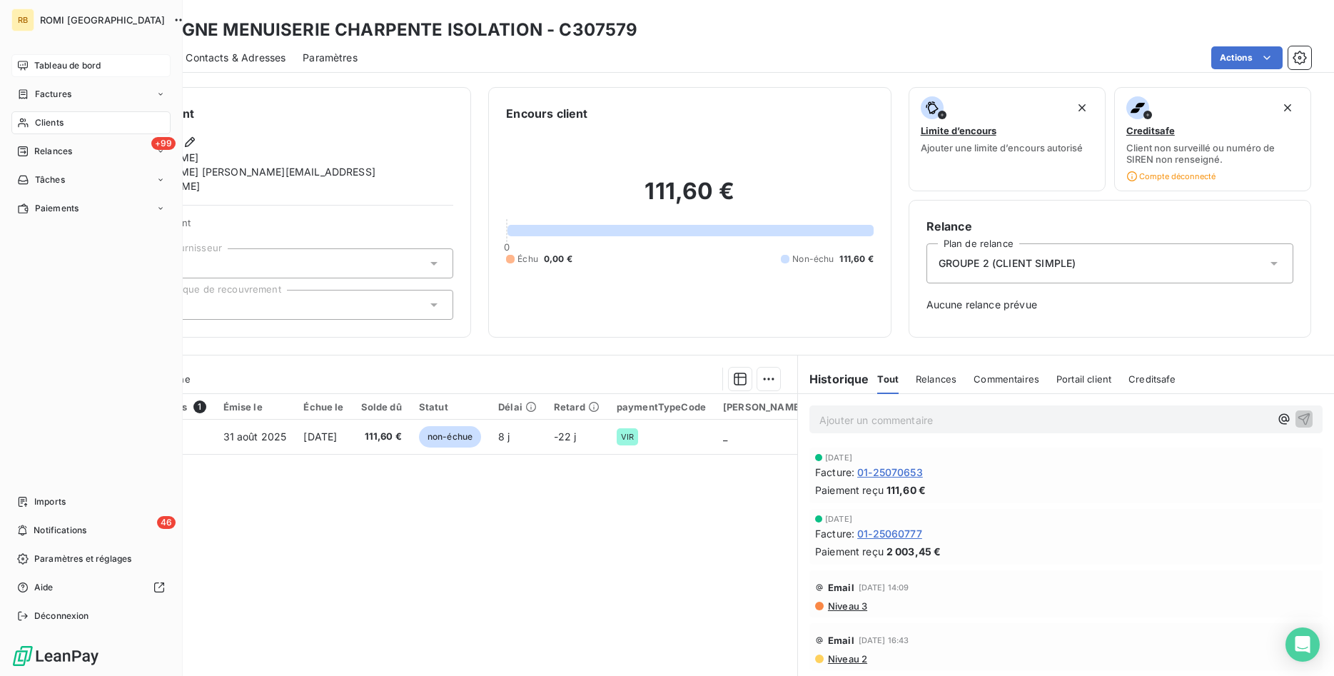
click at [67, 60] on span "Tableau de bord" at bounding box center [67, 65] width 66 height 13
